Goal: Task Accomplishment & Management: Complete application form

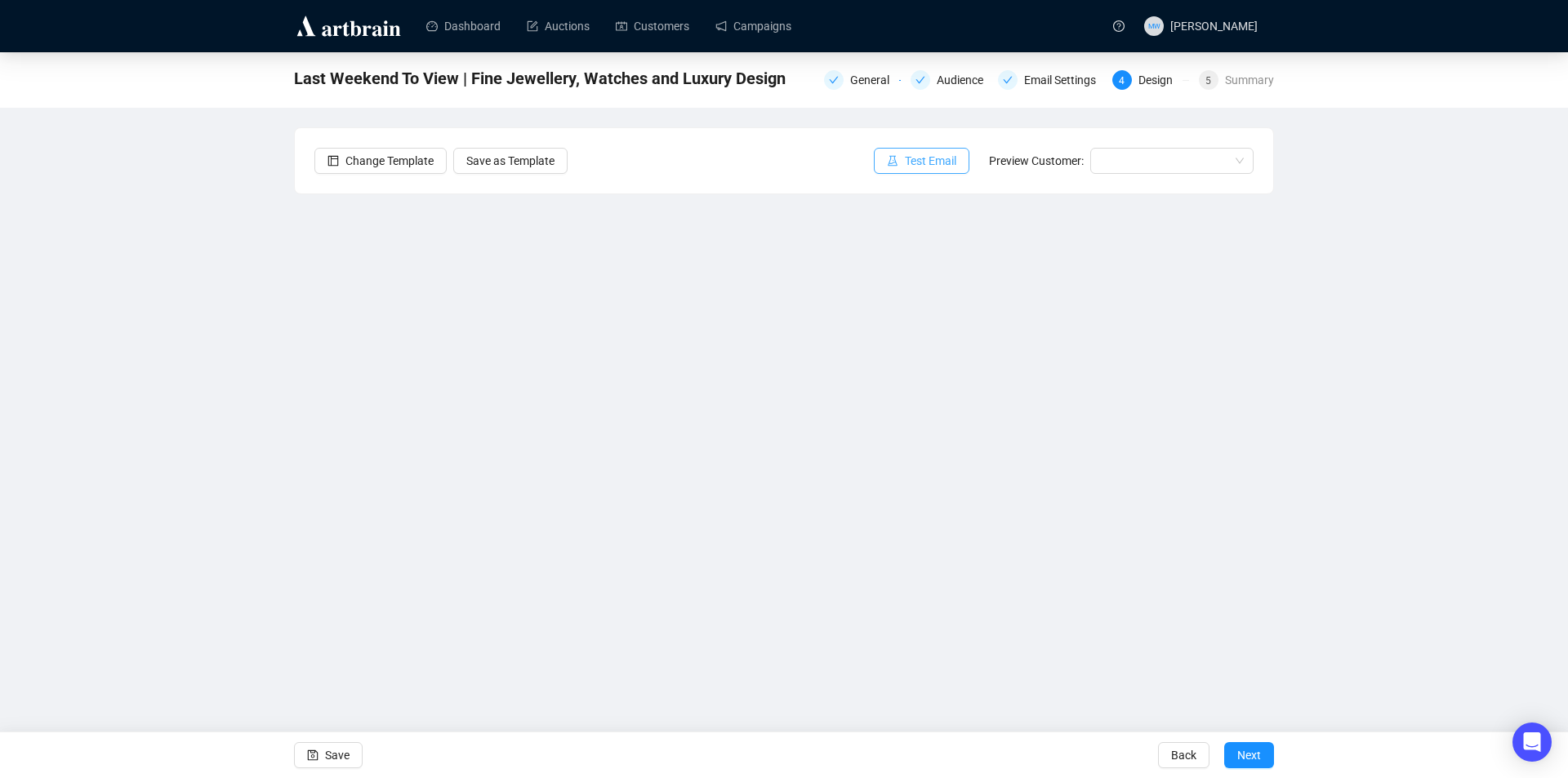
click at [951, 155] on span "Test Email" at bounding box center [930, 160] width 51 height 18
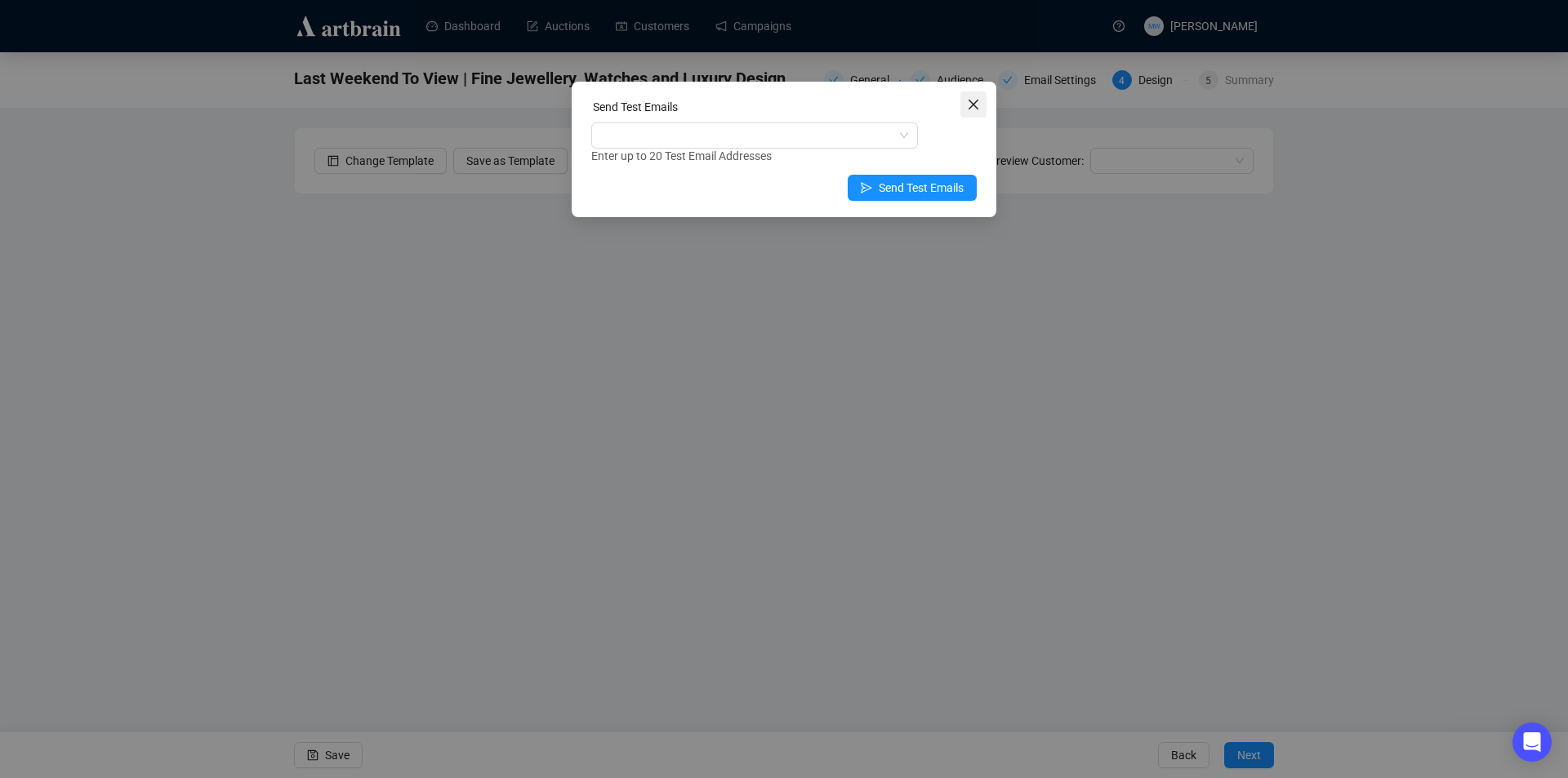
click at [981, 102] on span "Close" at bounding box center [973, 104] width 27 height 13
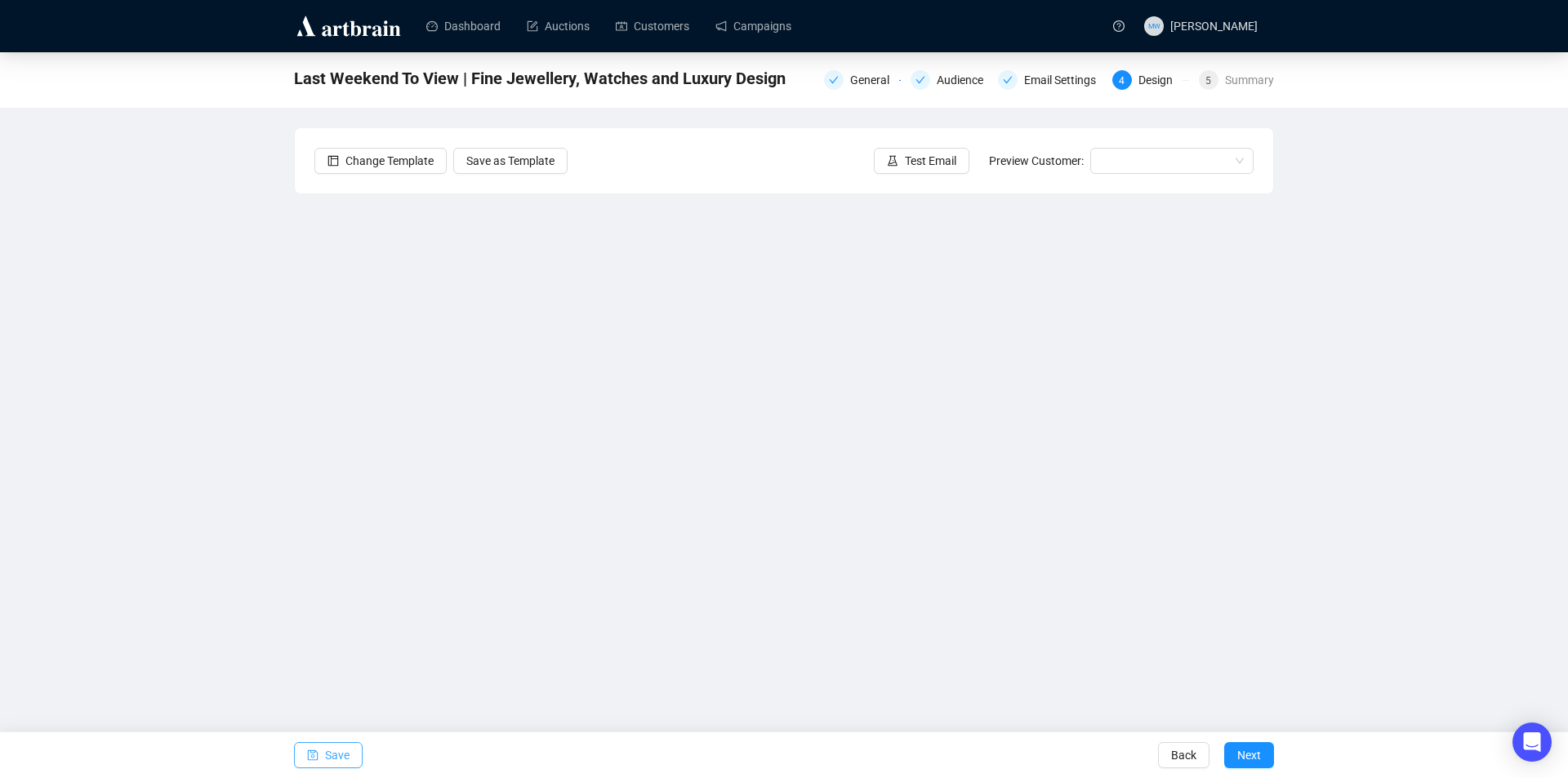
click at [330, 743] on span "Save" at bounding box center [337, 754] width 25 height 45
click at [327, 760] on span "Save" at bounding box center [337, 754] width 25 height 45
click at [927, 165] on span "Test Email" at bounding box center [930, 160] width 51 height 18
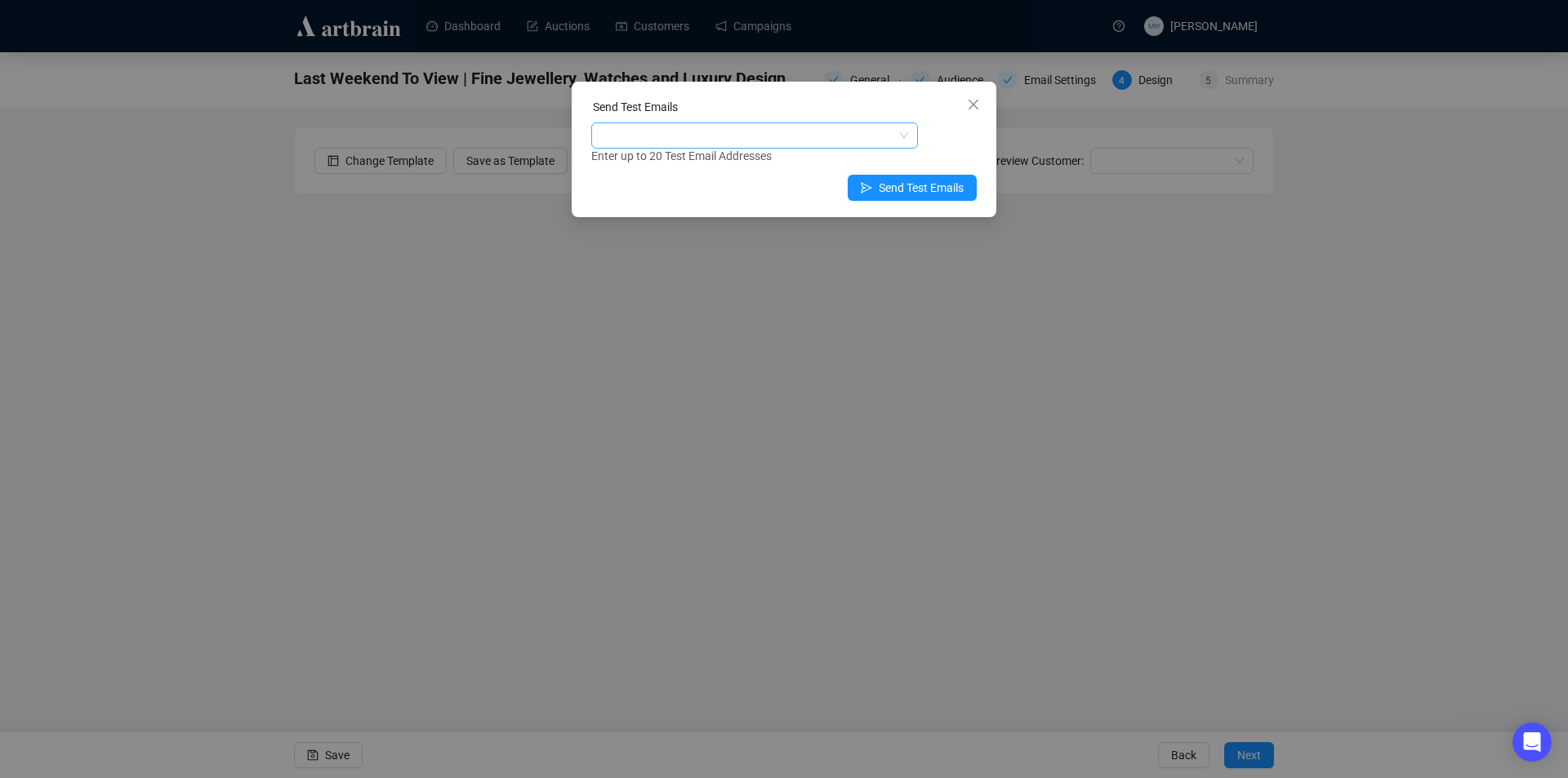
click at [744, 133] on div at bounding box center [746, 135] width 303 height 23
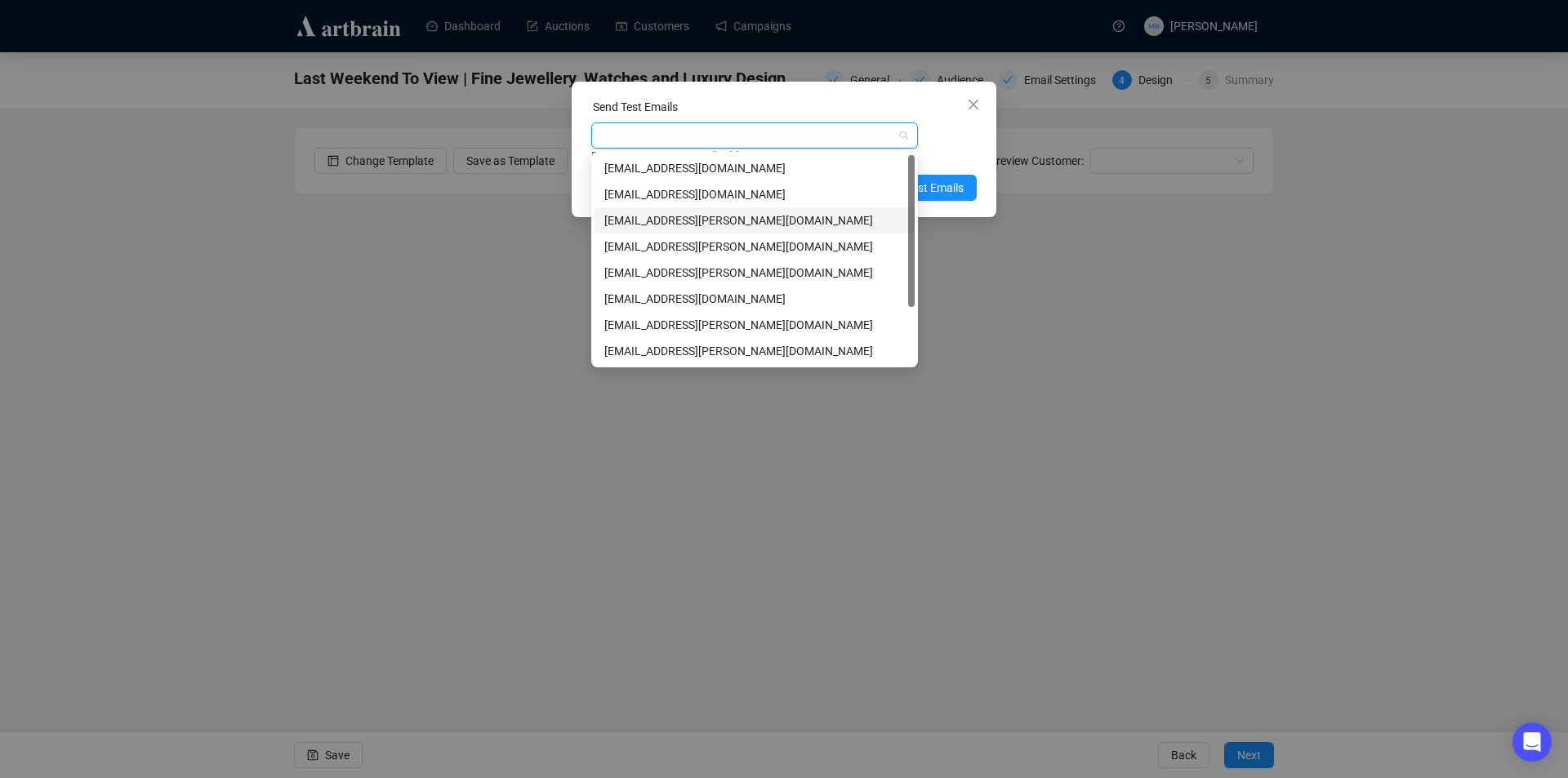
click at [647, 219] on div "[EMAIL_ADDRESS][PERSON_NAME][DOMAIN_NAME]" at bounding box center [754, 220] width 300 height 18
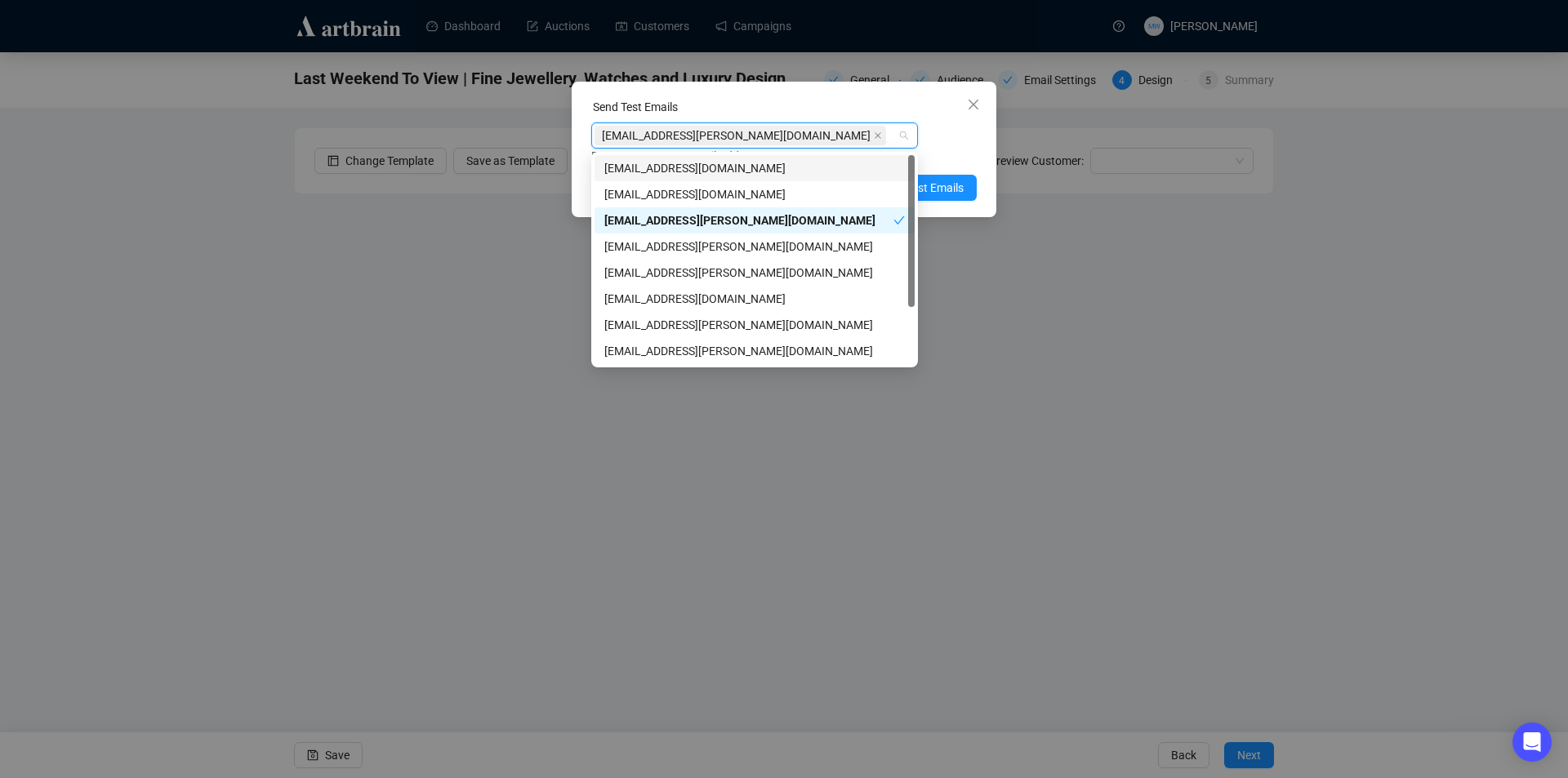
click at [949, 147] on div "Enter up to 20 Test Email Addresses" at bounding box center [783, 156] width 385 height 19
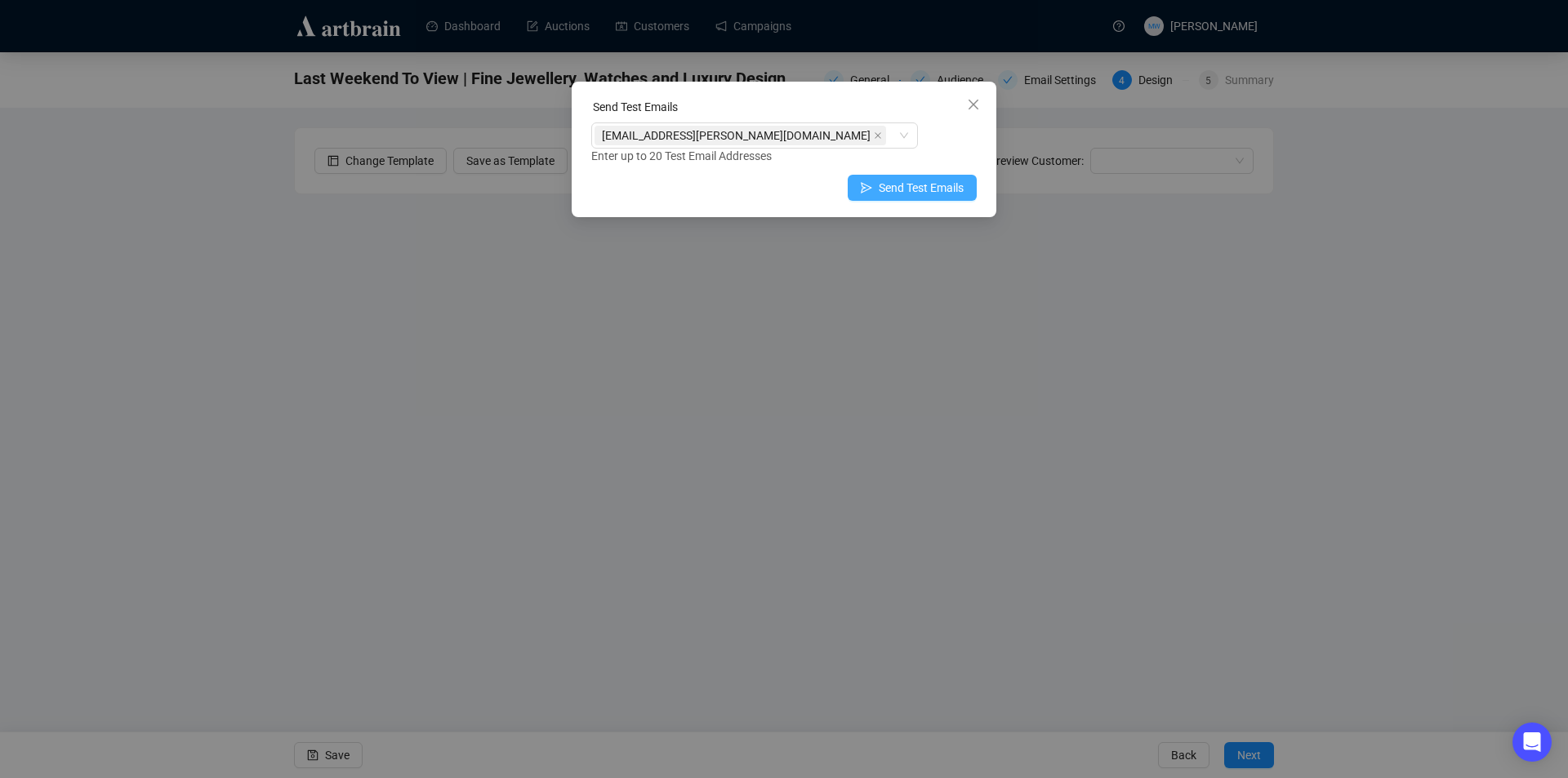
click at [922, 189] on span "Send Test Emails" at bounding box center [921, 187] width 85 height 18
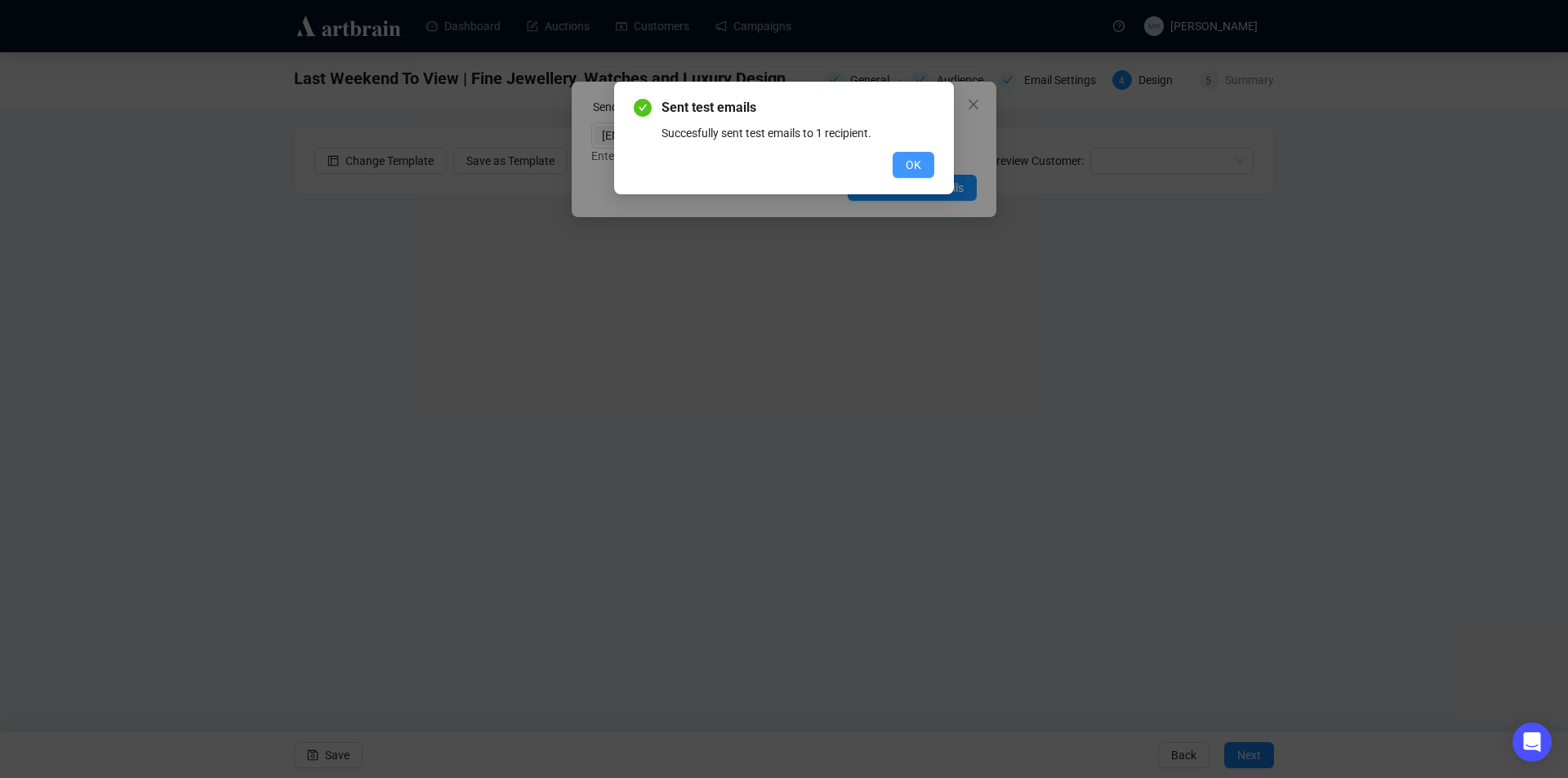
click at [916, 164] on span "OK" at bounding box center [913, 165] width 15 height 18
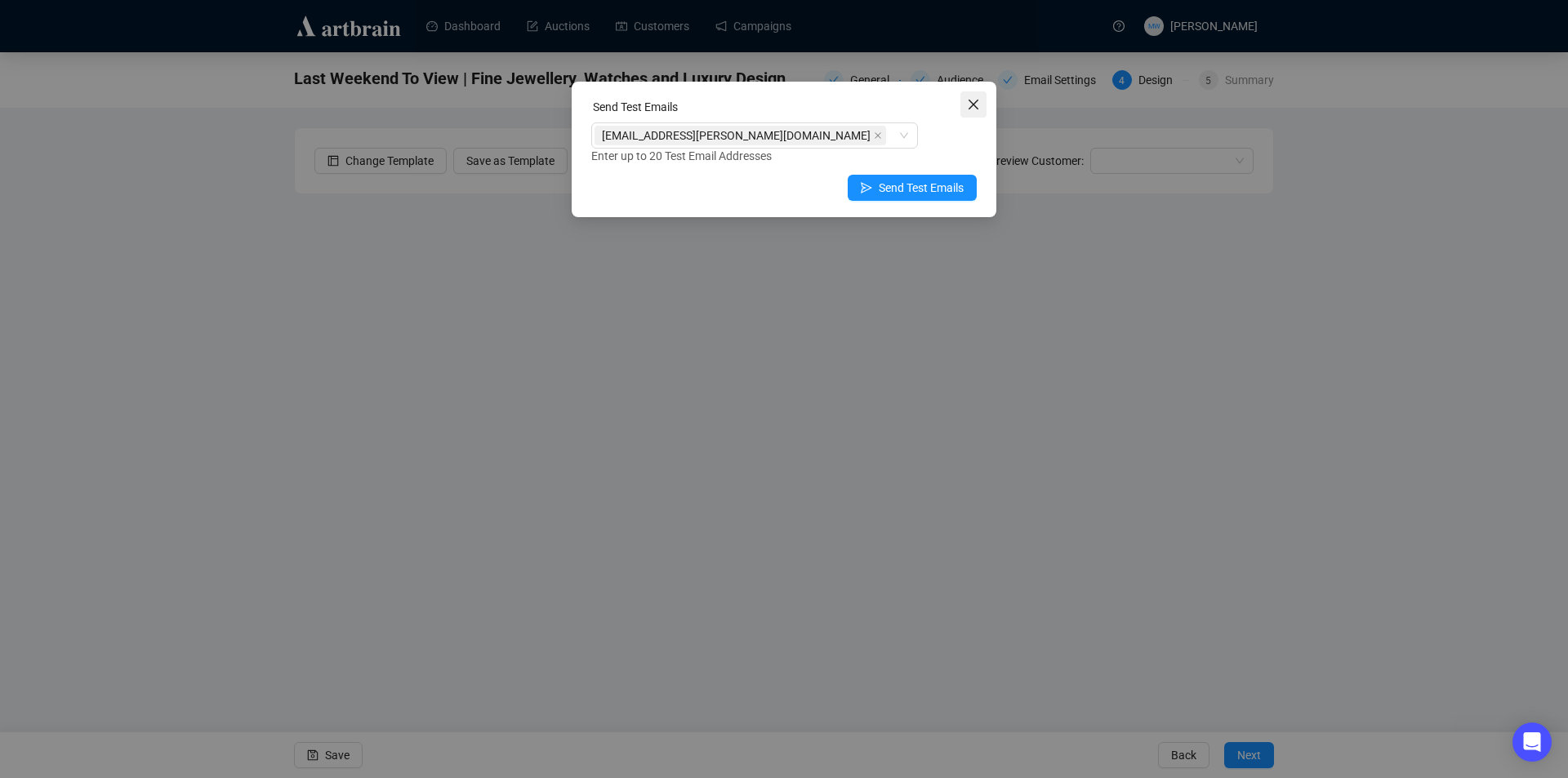
click at [972, 107] on icon "close" at bounding box center [973, 104] width 13 height 13
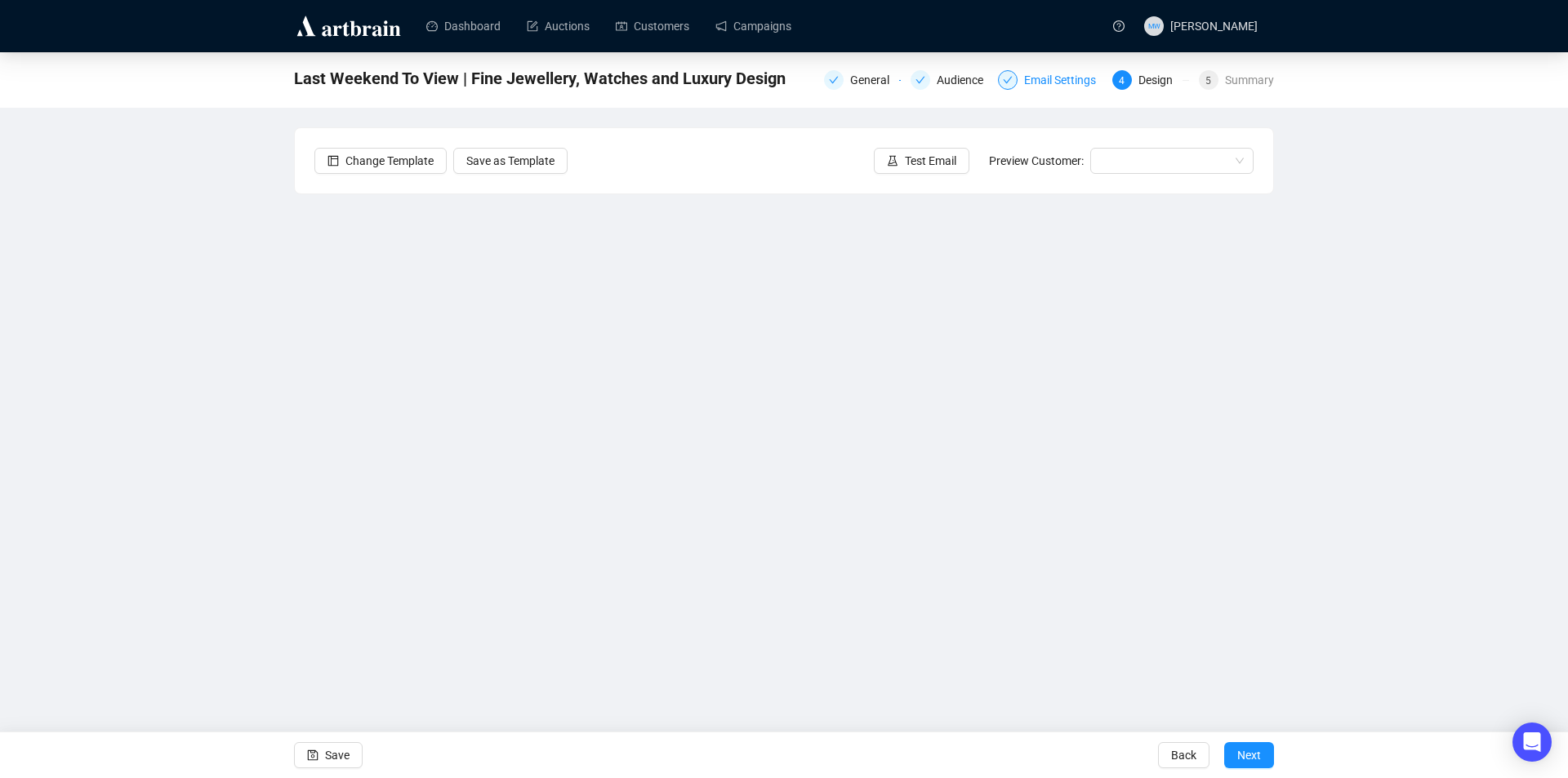
click at [1046, 78] on div "Email Settings" at bounding box center [1064, 80] width 81 height 20
